Goal: Navigation & Orientation: Find specific page/section

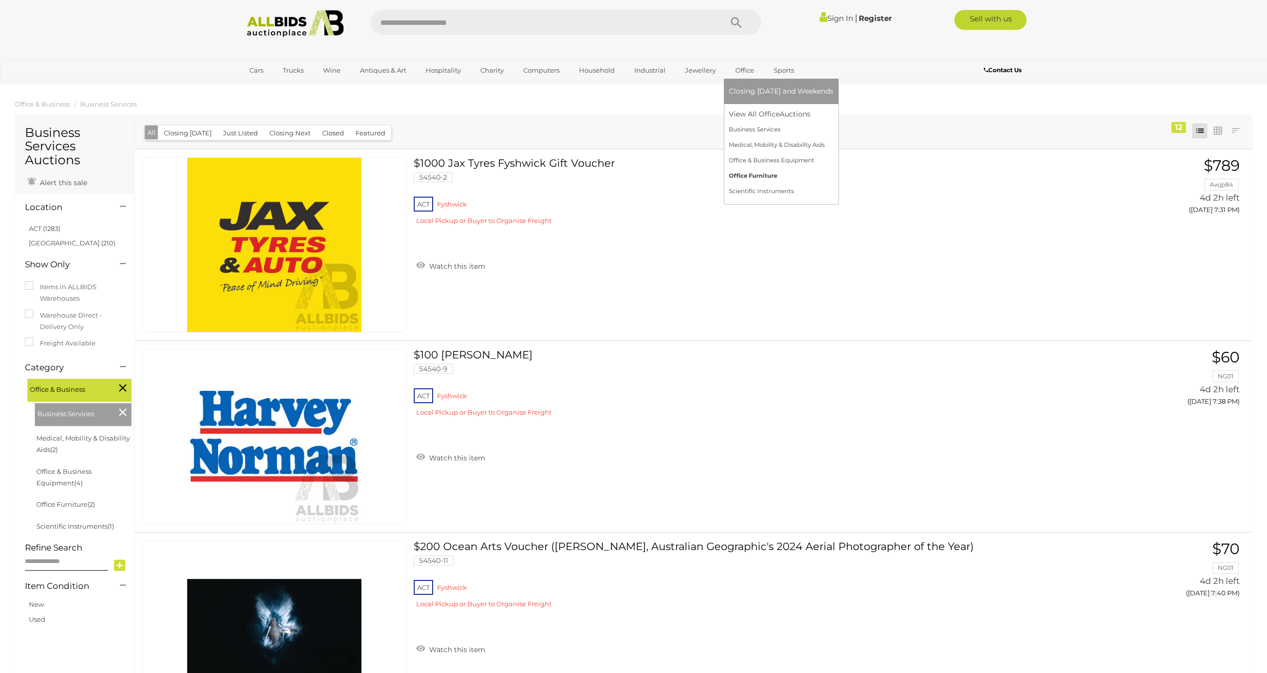
click at [746, 172] on link "Office Furniture" at bounding box center [781, 175] width 105 height 15
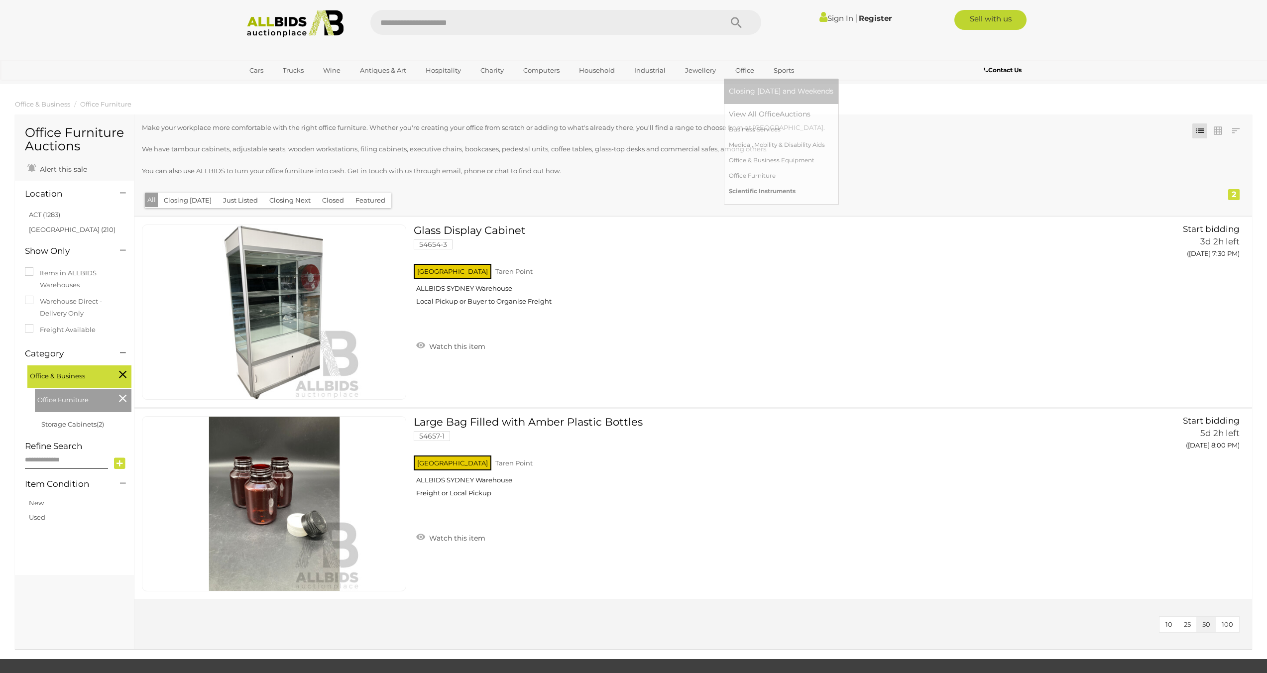
click at [748, 191] on link "Scientific Instruments" at bounding box center [781, 191] width 105 height 15
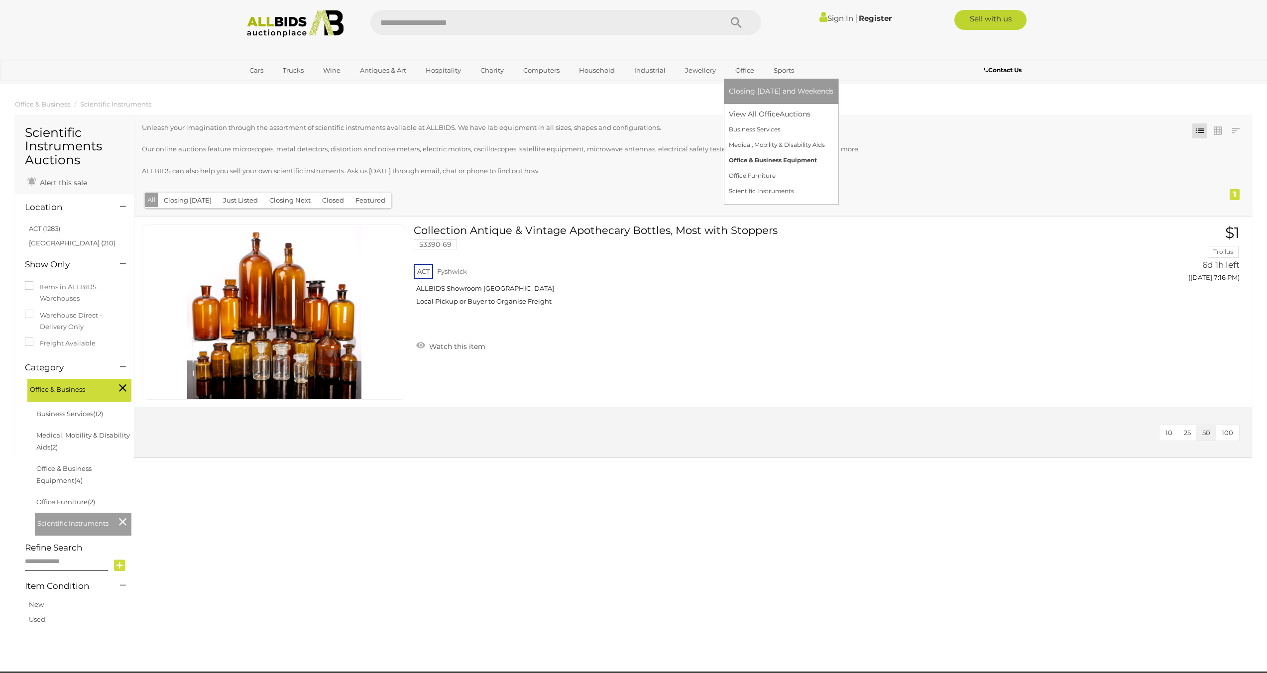
click at [755, 164] on link "Office & Business Equipment" at bounding box center [781, 160] width 105 height 15
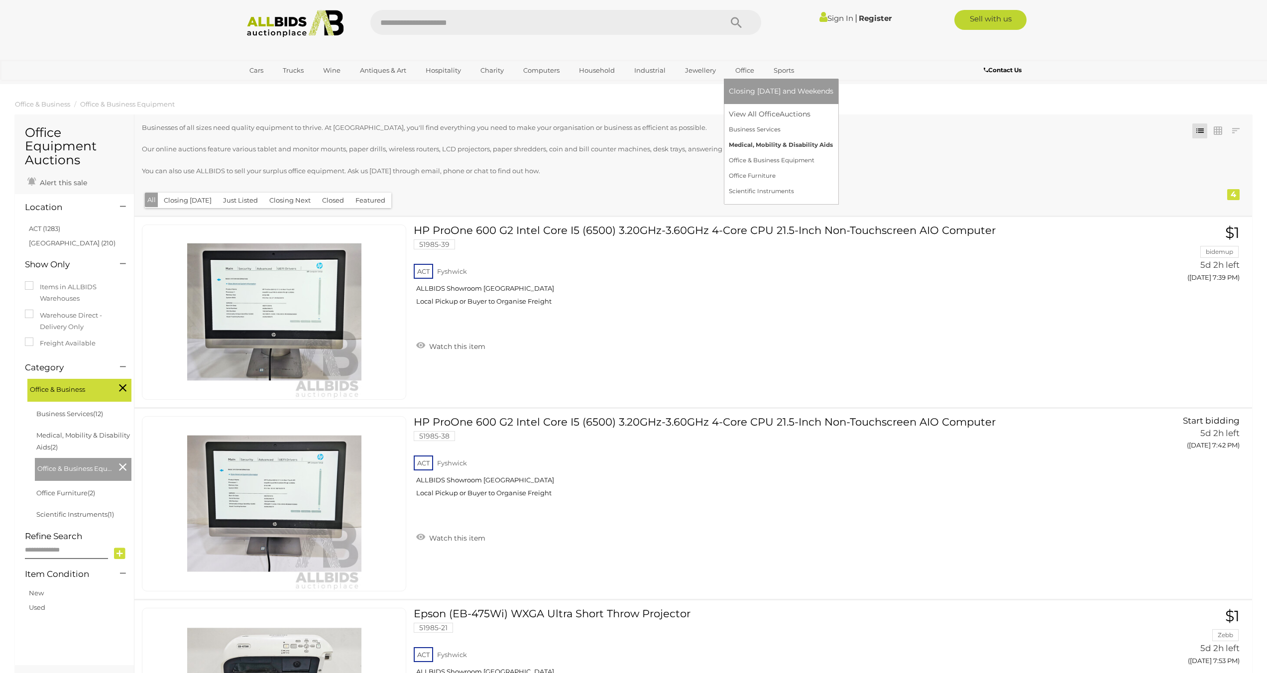
click at [734, 146] on link "Medical, Mobility & Disability Aids" at bounding box center [781, 144] width 105 height 15
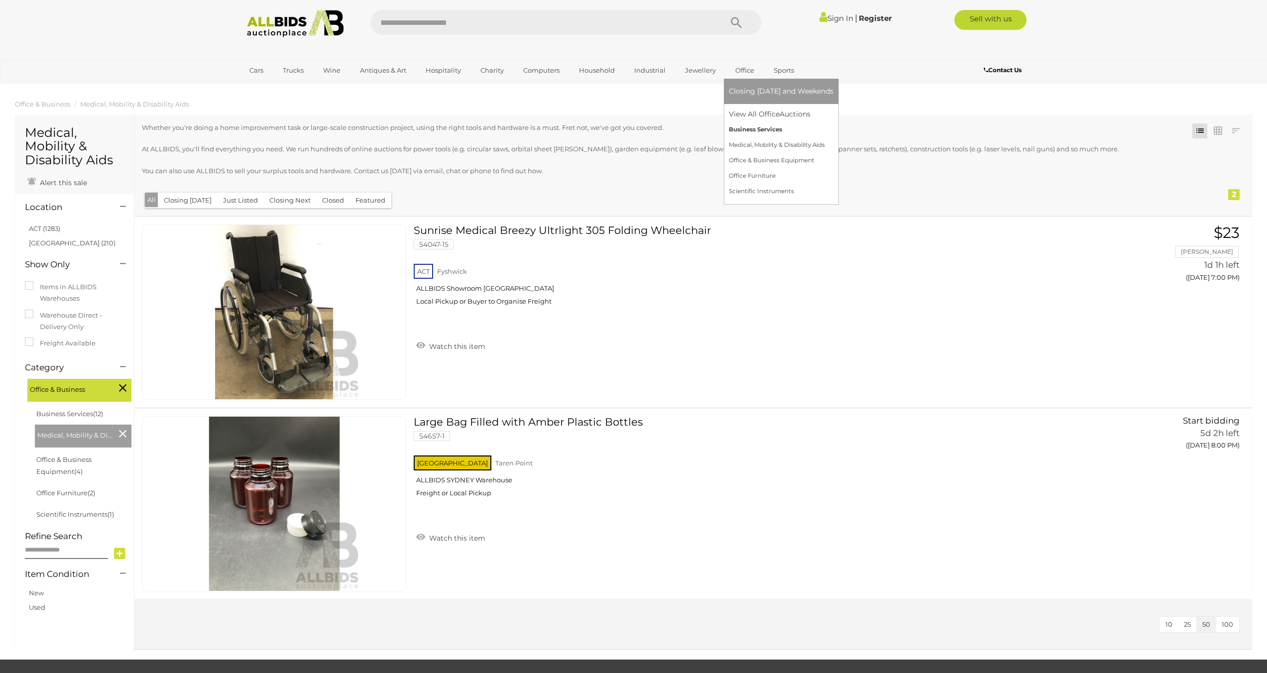
click at [757, 134] on link "Business Services" at bounding box center [781, 129] width 105 height 15
